Goal: Navigation & Orientation: Find specific page/section

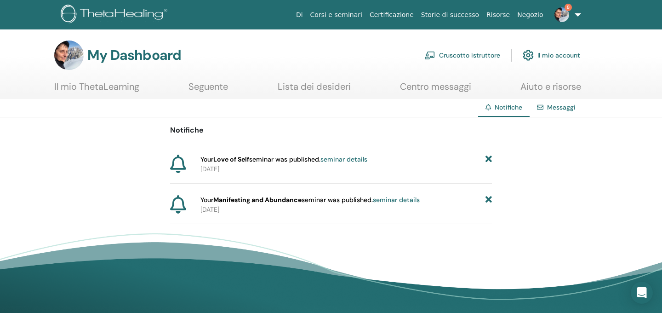
click at [332, 13] on link "Corsi e seminari" at bounding box center [336, 14] width 59 height 17
click at [479, 54] on link "Cruscotto istruttore" at bounding box center [462, 55] width 76 height 20
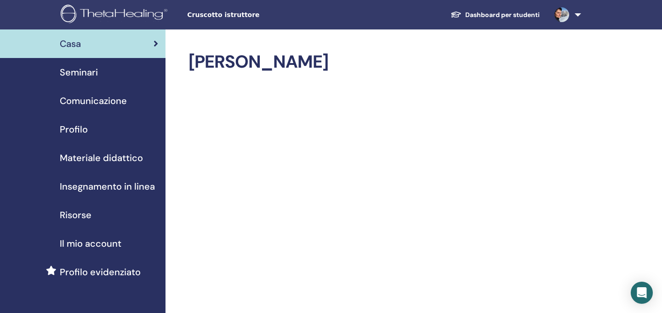
click at [80, 72] on span "Seminari" at bounding box center [79, 72] width 38 height 14
